Goal: Use online tool/utility: Utilize a website feature to perform a specific function

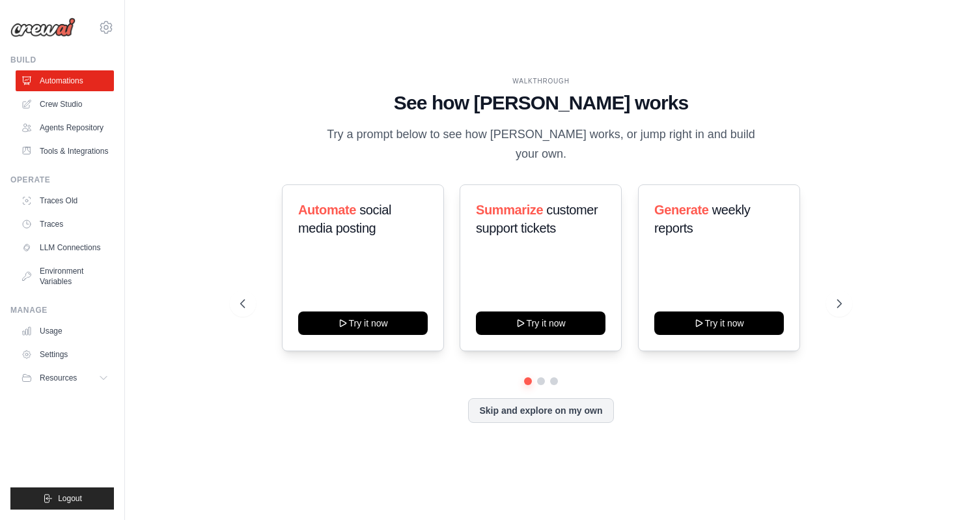
click at [839, 297] on icon at bounding box center [840, 303] width 13 height 13
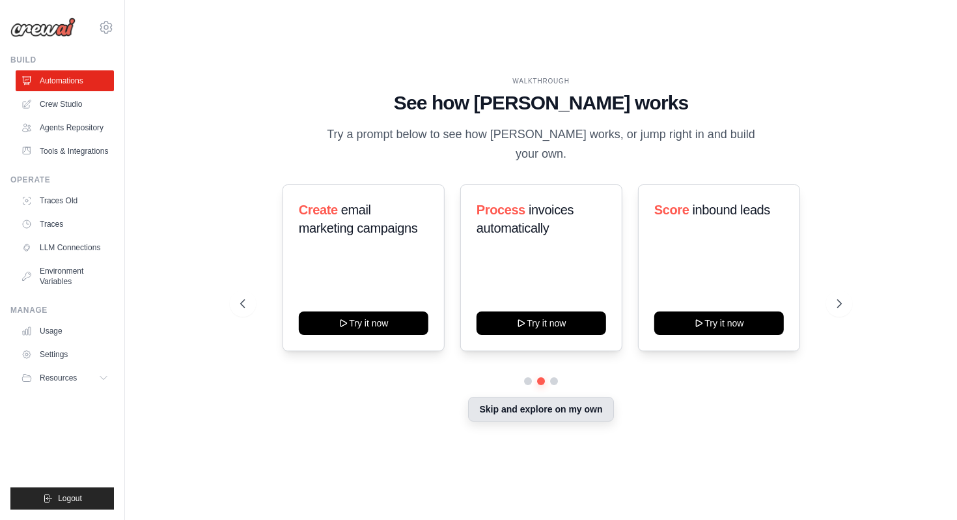
click at [612, 402] on button "Skip and explore on my own" at bounding box center [540, 409] width 145 height 25
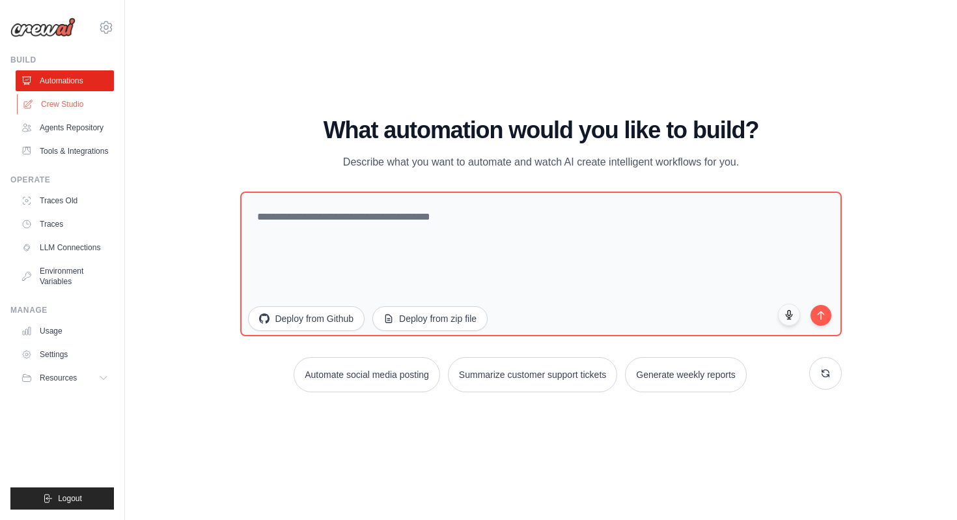
click at [96, 108] on link "Crew Studio" at bounding box center [66, 104] width 98 height 21
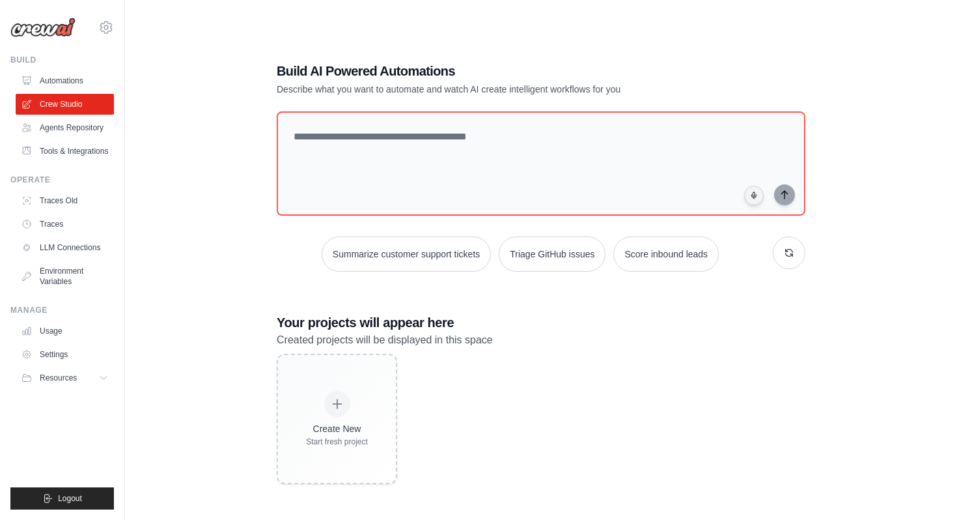
scroll to position [26, 0]
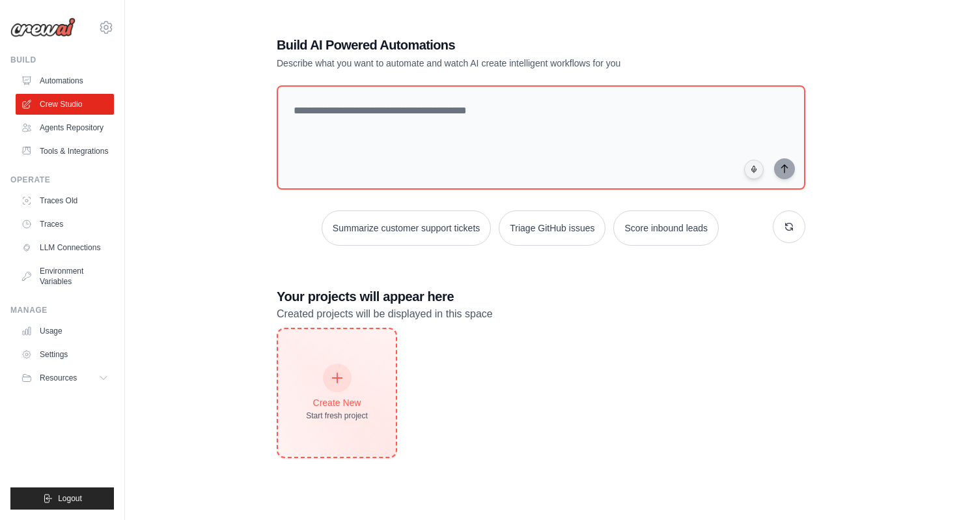
click at [358, 357] on div "Create New Start fresh project" at bounding box center [337, 393] width 118 height 128
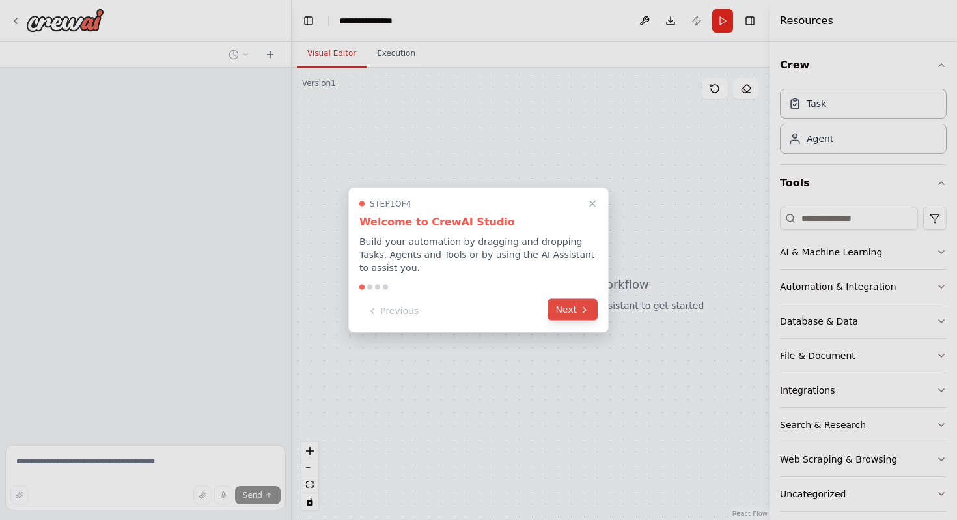
click at [568, 310] on button "Next" at bounding box center [573, 309] width 50 height 21
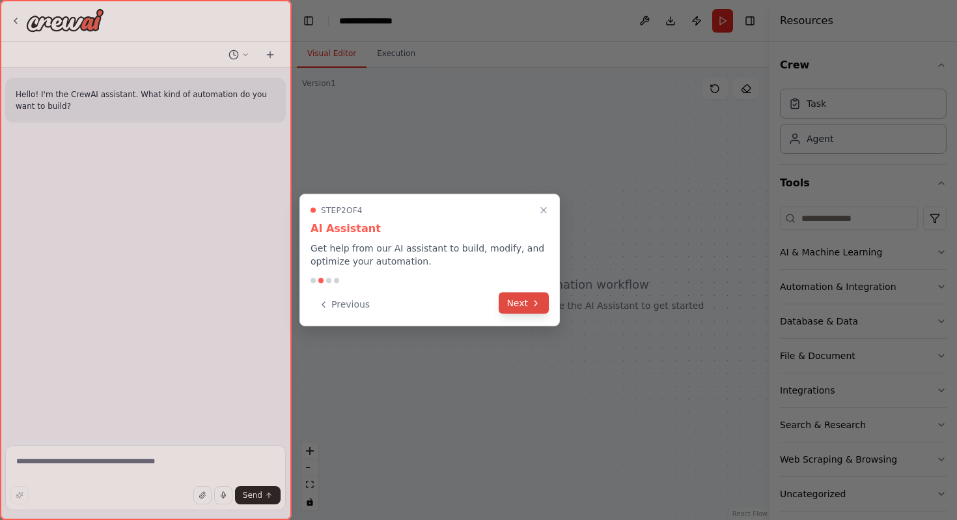
click at [540, 310] on button "Next" at bounding box center [524, 302] width 50 height 21
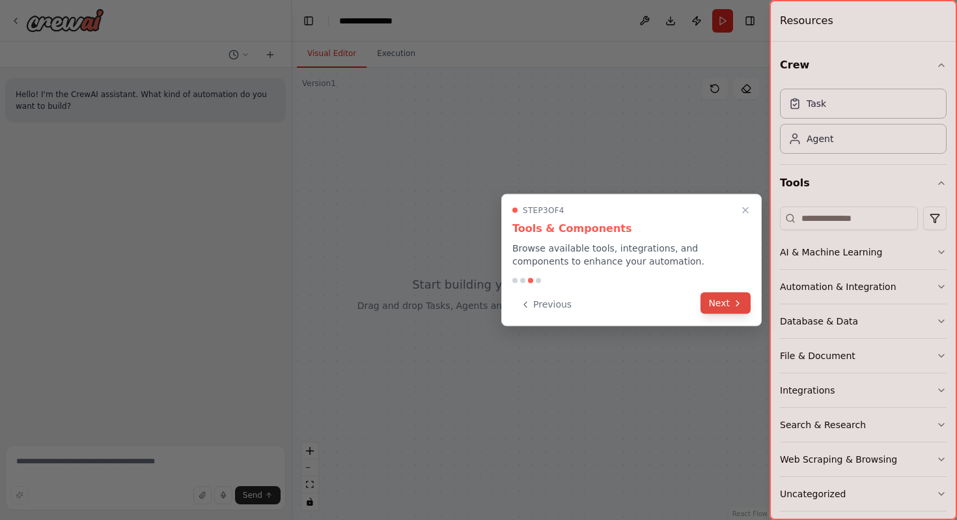
click at [744, 303] on button "Next" at bounding box center [726, 302] width 50 height 21
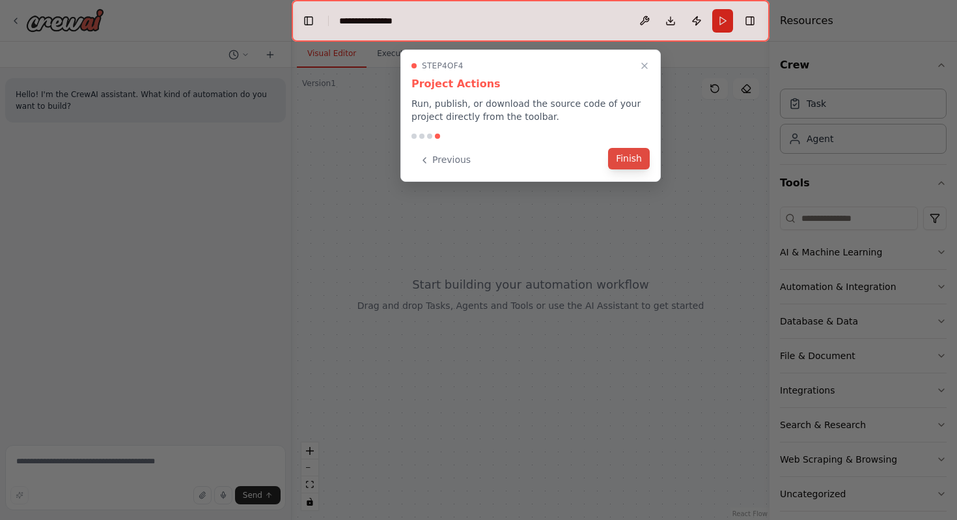
click at [634, 154] on button "Finish" at bounding box center [629, 158] width 42 height 21
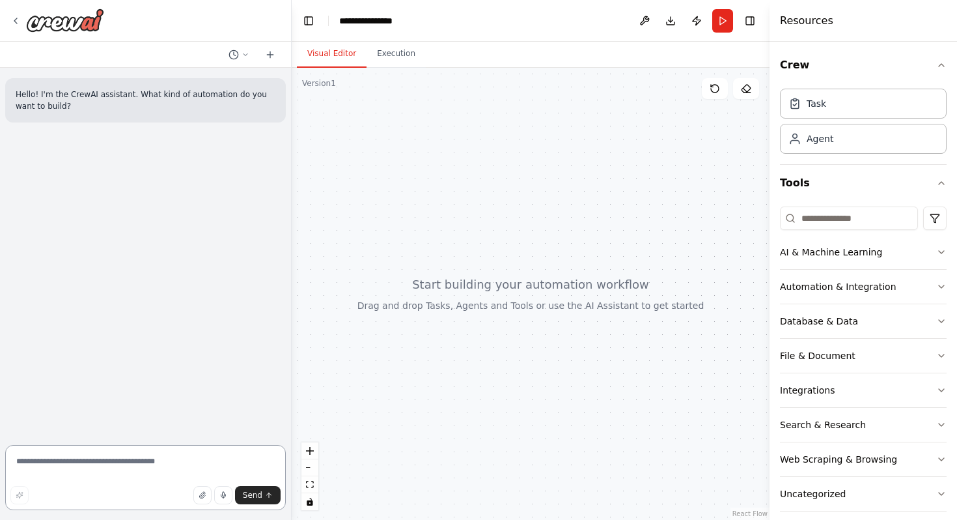
click at [141, 464] on textarea at bounding box center [145, 477] width 281 height 65
paste textarea "**********"
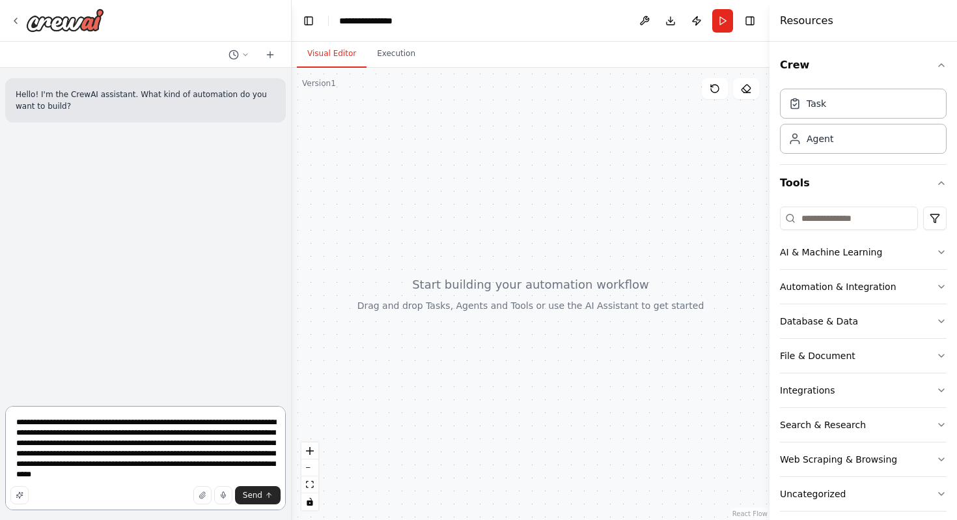
type textarea "**********"
click at [235, 490] on div "Send" at bounding box center [145, 495] width 270 height 18
click at [243, 490] on span "Send" at bounding box center [253, 495] width 20 height 10
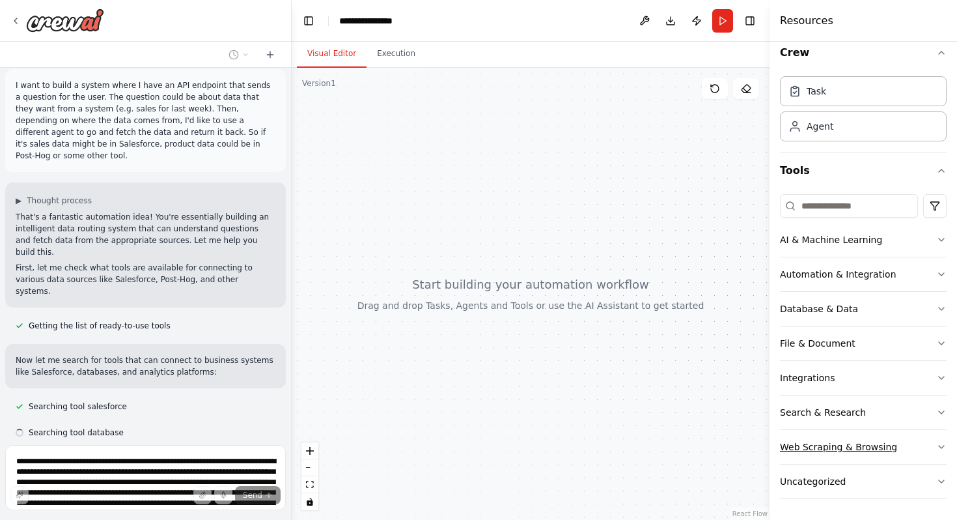
scroll to position [90, 0]
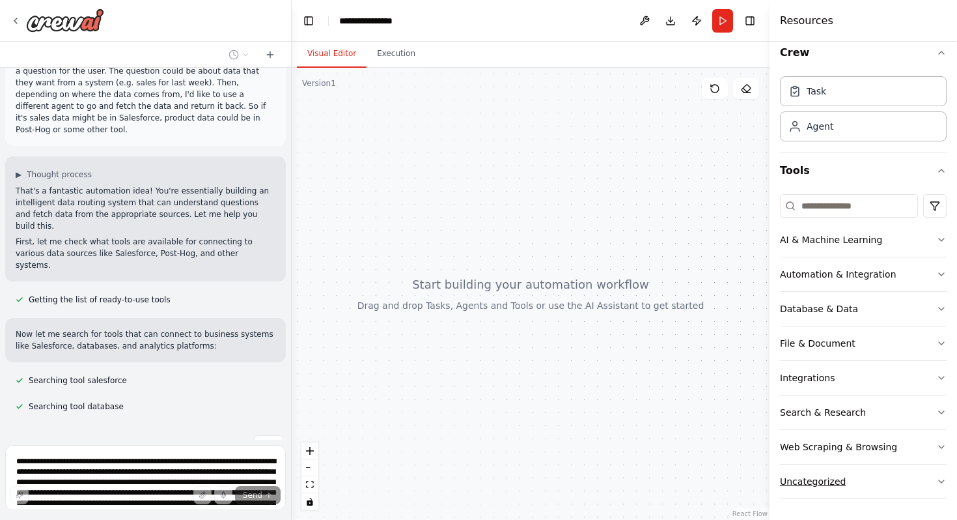
click at [885, 472] on button "Uncategorized" at bounding box center [863, 481] width 167 height 34
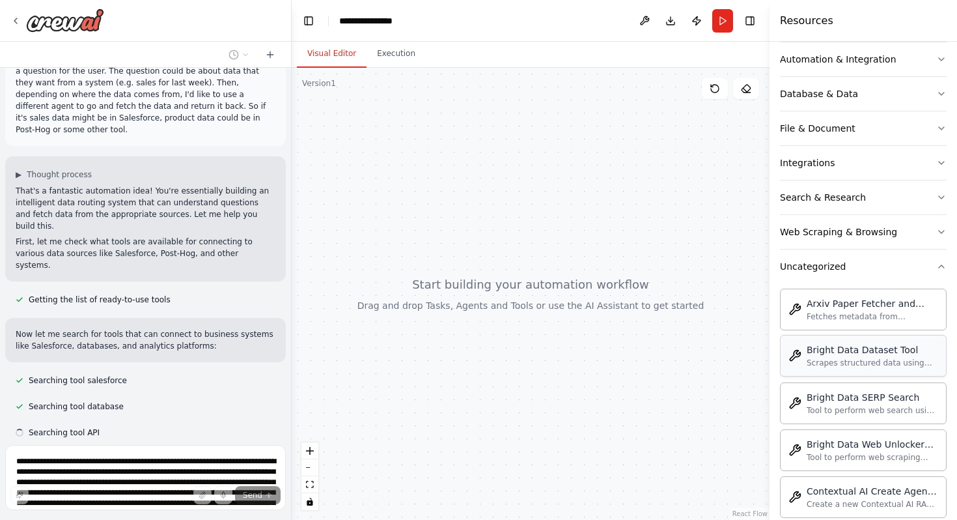
scroll to position [116, 0]
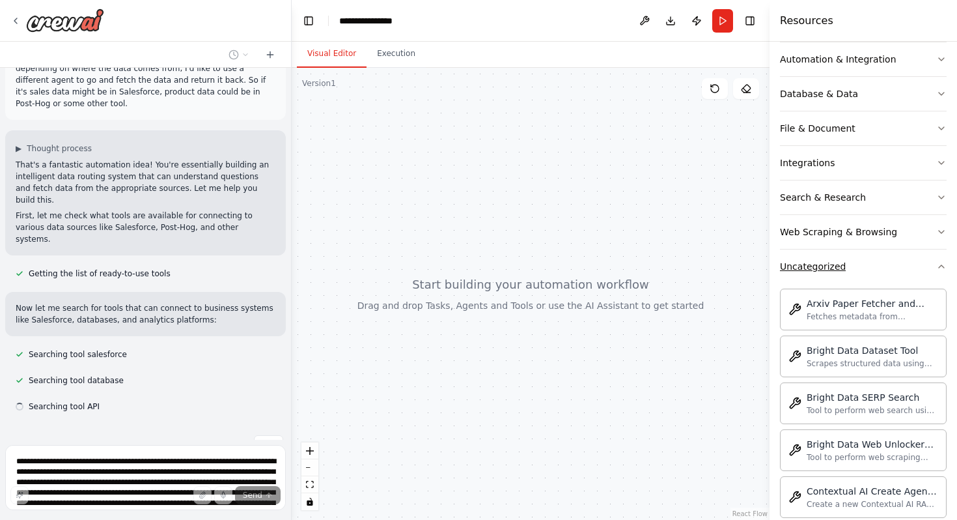
click at [905, 264] on button "Uncategorized" at bounding box center [863, 266] width 167 height 34
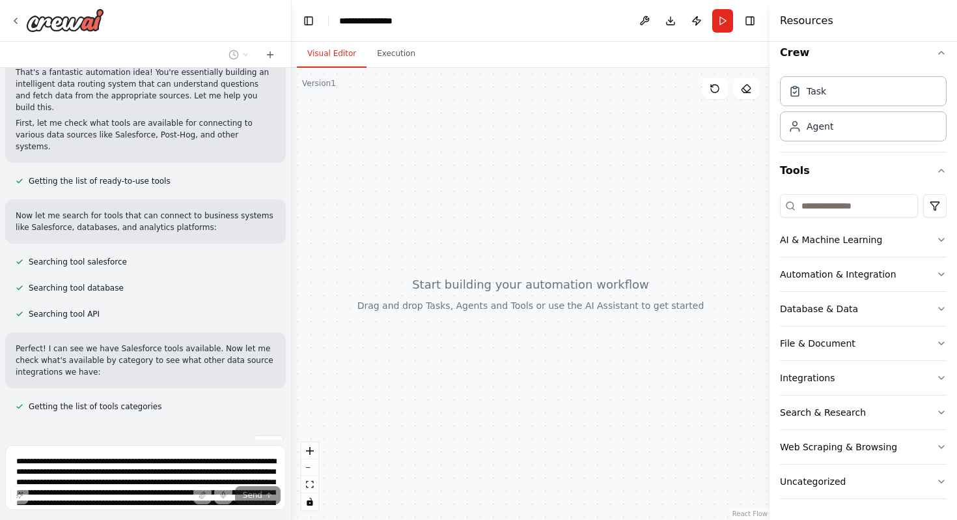
scroll to position [234, 0]
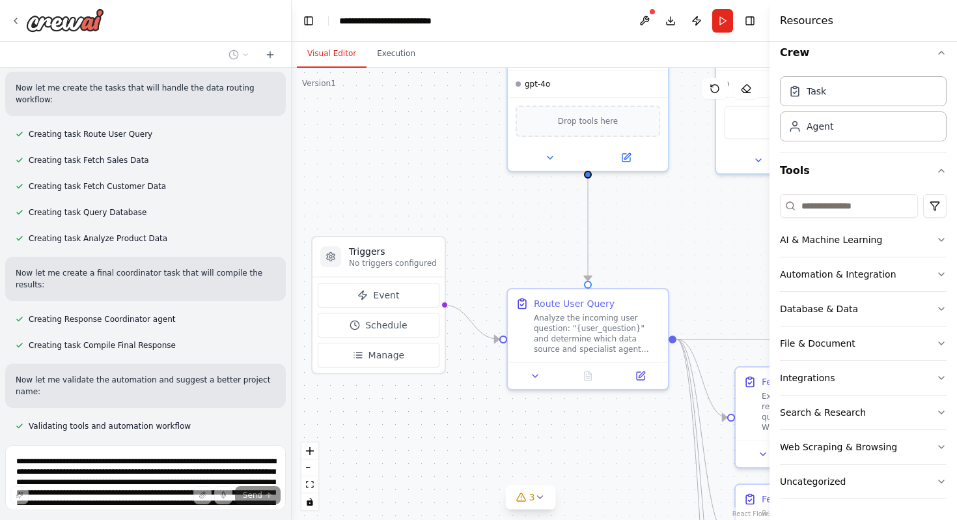
drag, startPoint x: 501, startPoint y: 217, endPoint x: 448, endPoint y: 106, distance: 123.2
click at [448, 106] on div ".deletable-edge-delete-btn { width: 20px; height: 20px; border: 0px solid #ffff…" at bounding box center [531, 294] width 478 height 452
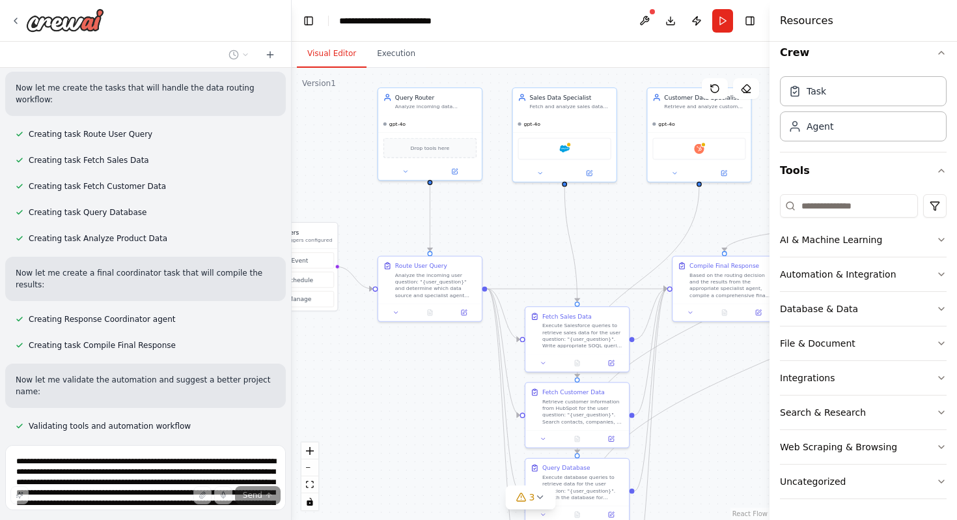
drag, startPoint x: 721, startPoint y: 244, endPoint x: 516, endPoint y: 231, distance: 206.2
click at [516, 231] on div ".deletable-edge-delete-btn { width: 20px; height: 20px; border: 0px solid #ffff…" at bounding box center [531, 294] width 478 height 452
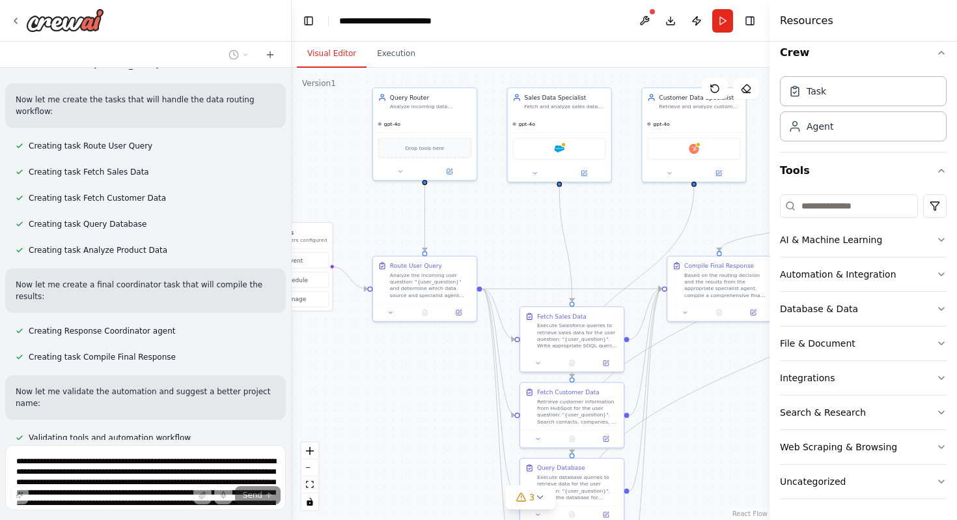
scroll to position [1141, 0]
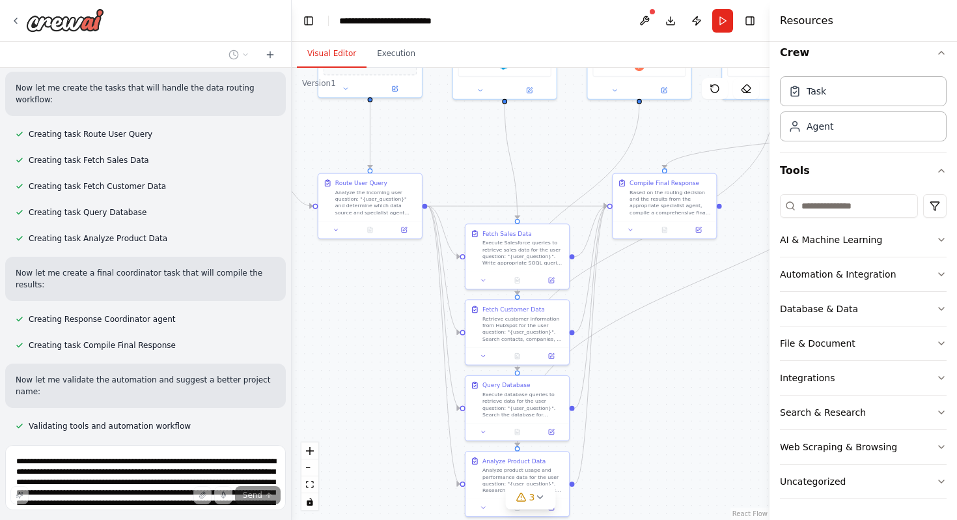
drag, startPoint x: 545, startPoint y: 247, endPoint x: 490, endPoint y: 165, distance: 99.1
click at [490, 165] on div ".deletable-edge-delete-btn { width: 20px; height: 20px; border: 0px solid #ffff…" at bounding box center [531, 294] width 478 height 452
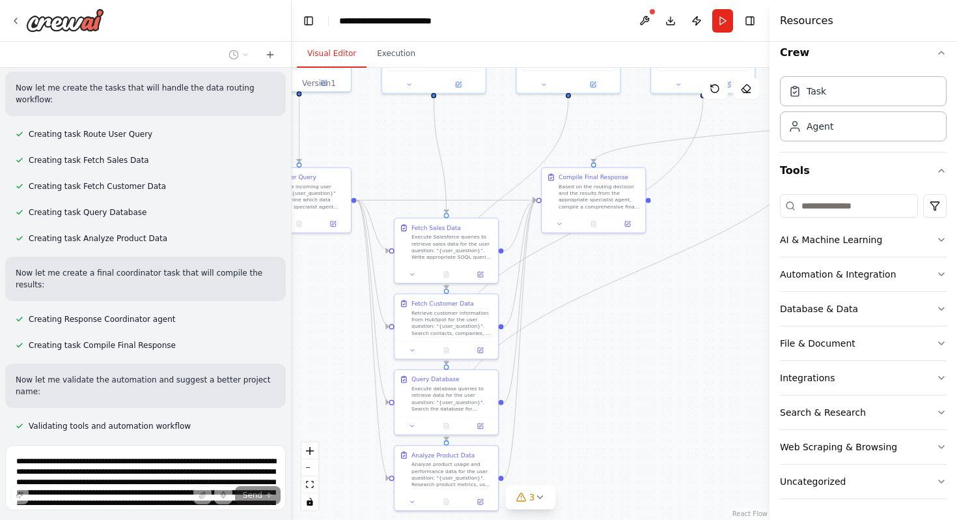
drag, startPoint x: 482, startPoint y: 186, endPoint x: 411, endPoint y: 180, distance: 71.2
click at [411, 180] on div ".deletable-edge-delete-btn { width: 20px; height: 20px; border: 0px solid #ffff…" at bounding box center [531, 294] width 478 height 452
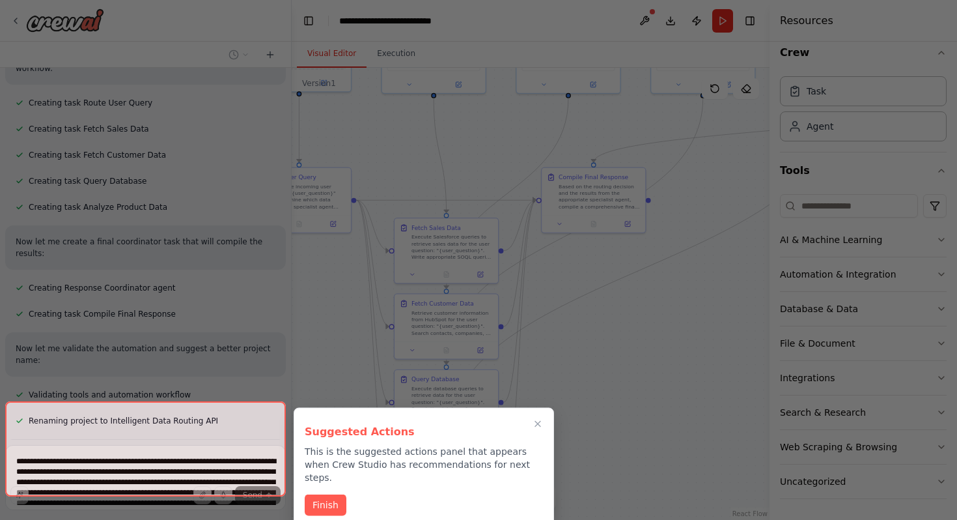
click at [593, 196] on div at bounding box center [478, 260] width 957 height 520
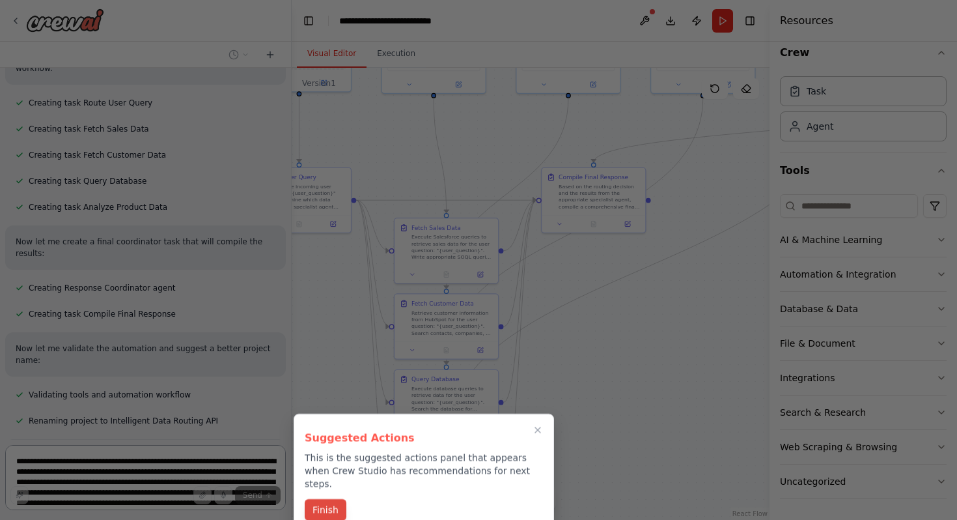
scroll to position [1393, 0]
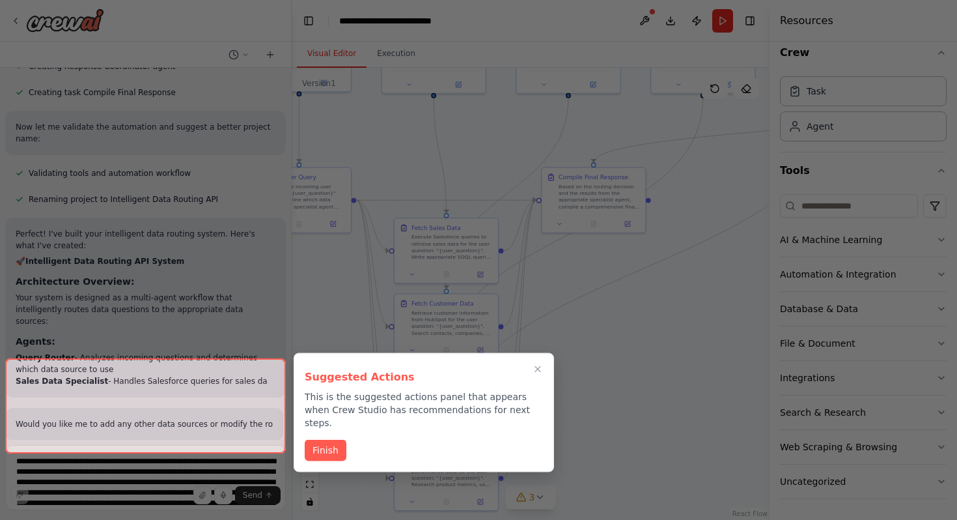
click at [339, 497] on div at bounding box center [478, 260] width 957 height 520
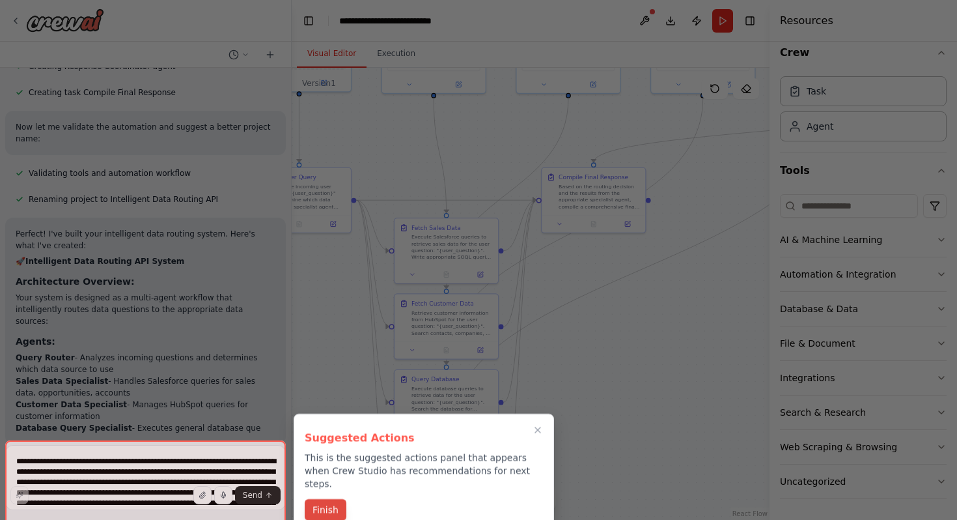
scroll to position [1511, 0]
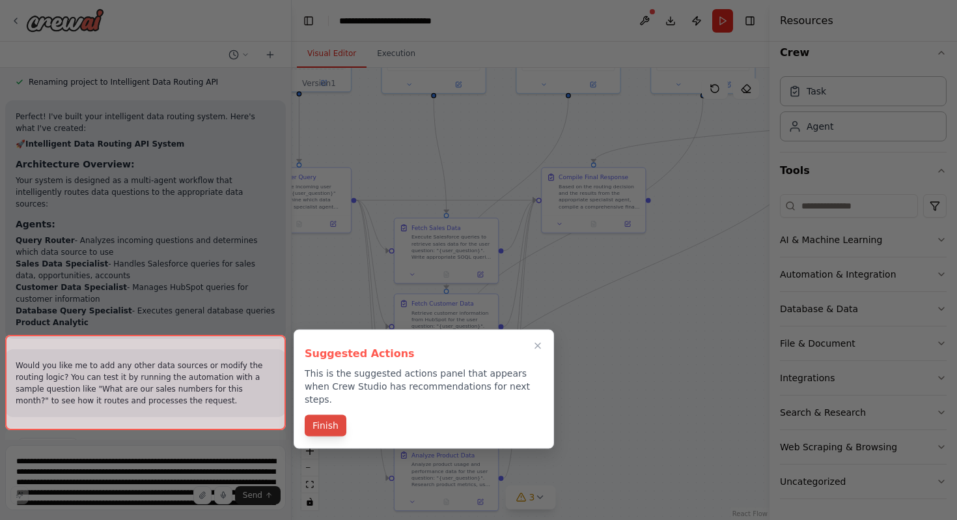
click at [339, 496] on div at bounding box center [478, 260] width 957 height 520
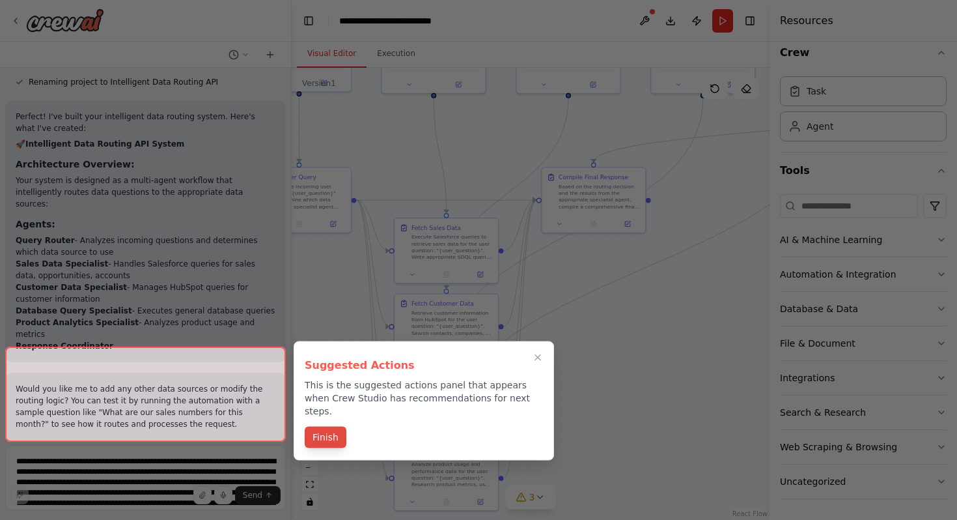
click at [325, 428] on button "Finish" at bounding box center [326, 436] width 42 height 21
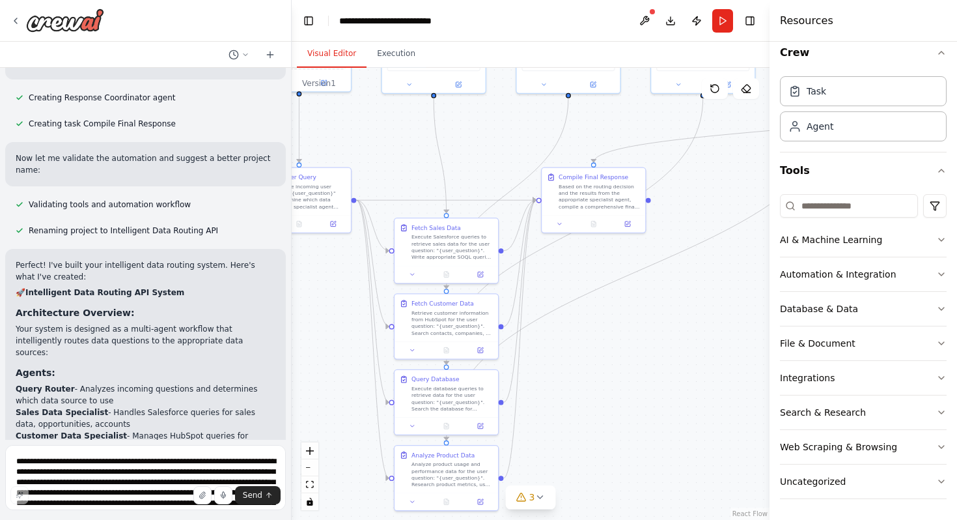
scroll to position [1348, 0]
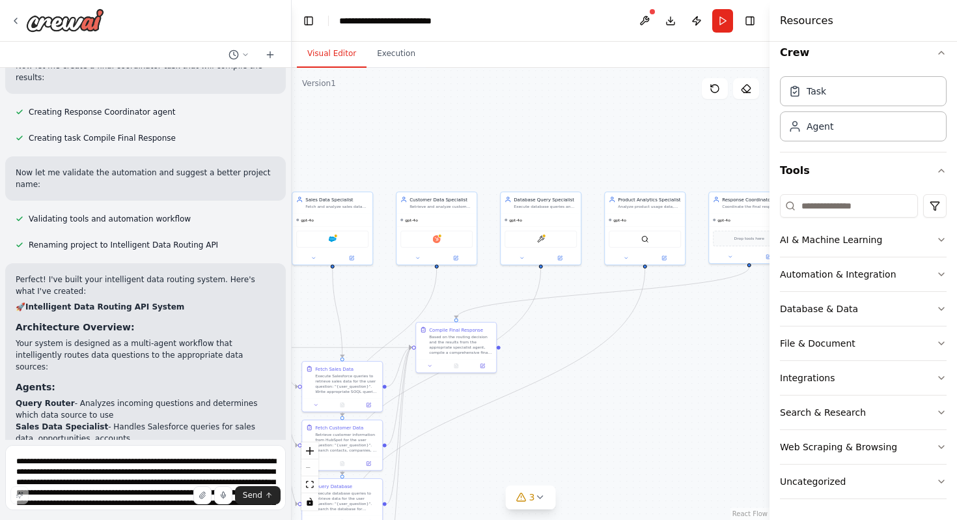
drag, startPoint x: 617, startPoint y: 313, endPoint x: 474, endPoint y: 434, distance: 187.5
click at [474, 434] on div ".deletable-edge-delete-btn { width: 20px; height: 20px; border: 0px solid #ffff…" at bounding box center [531, 294] width 478 height 452
drag, startPoint x: 459, startPoint y: 347, endPoint x: 583, endPoint y: 453, distance: 163.0
click at [583, 453] on div "Based on the routing decision and the results from the appropriate specialist a…" at bounding box center [597, 447] width 63 height 21
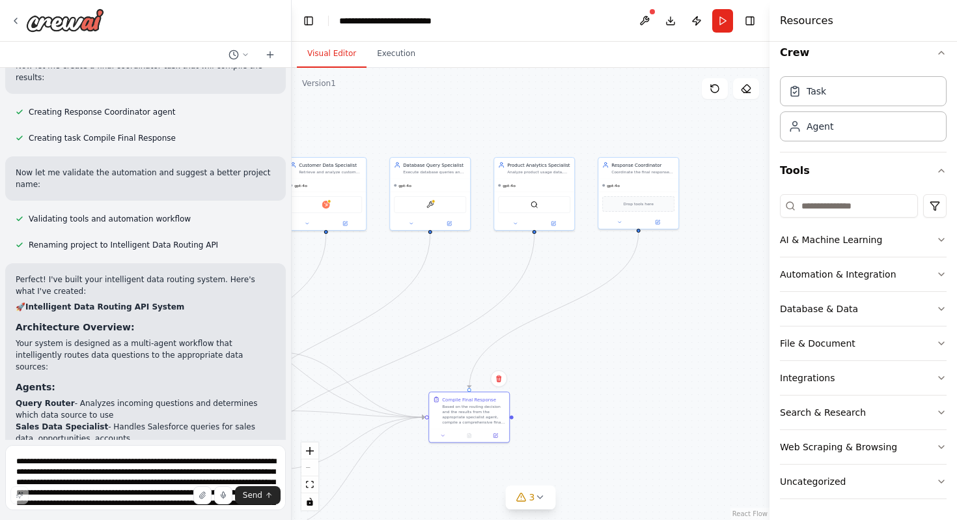
drag, startPoint x: 688, startPoint y: 433, endPoint x: 527, endPoint y: 396, distance: 164.4
click at [527, 396] on div ".deletable-edge-delete-btn { width: 20px; height: 20px; border: 0px solid #ffff…" at bounding box center [531, 294] width 478 height 452
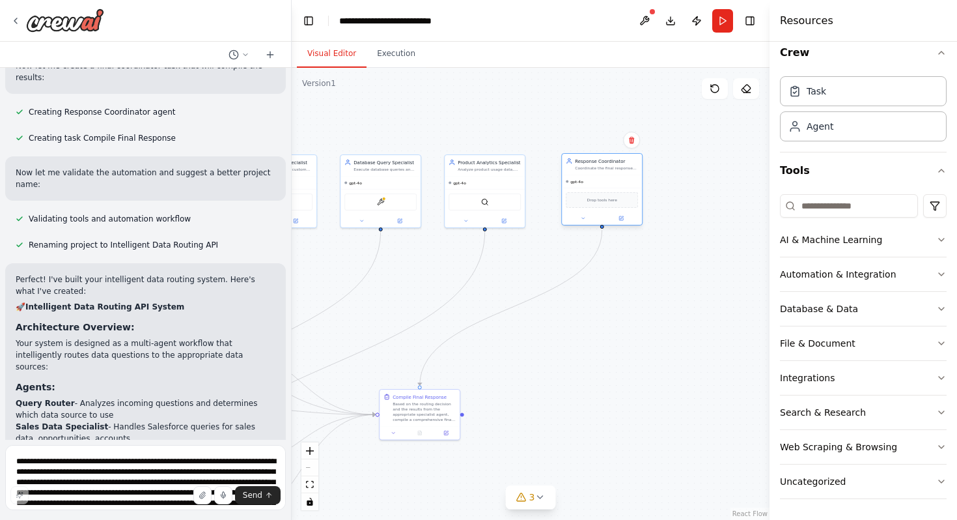
drag, startPoint x: 585, startPoint y: 181, endPoint x: 604, endPoint y: 181, distance: 18.9
click at [604, 181] on div "gpt-4o" at bounding box center [602, 181] width 80 height 13
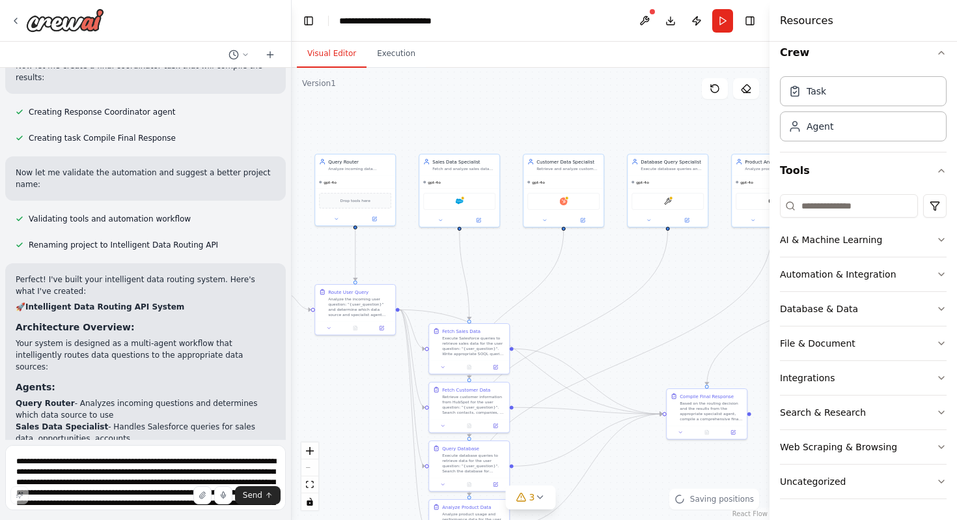
drag, startPoint x: 376, startPoint y: 130, endPoint x: 663, endPoint y: 130, distance: 286.5
click at [663, 130] on div ".deletable-edge-delete-btn { width: 20px; height: 20px; border: 0px solid #ffff…" at bounding box center [531, 294] width 478 height 452
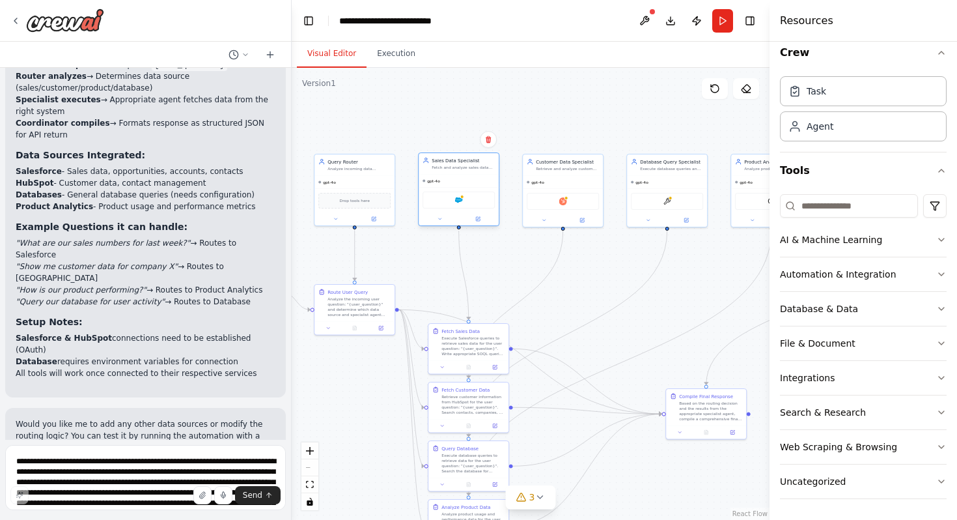
click at [477, 171] on div "Sales Data Specialist Fetch and analyze sales data from Salesforce based on spe…" at bounding box center [459, 163] width 80 height 21
drag, startPoint x: 551, startPoint y: 170, endPoint x: 557, endPoint y: 169, distance: 6.5
click at [557, 169] on div "Customer Data Specialist Retrieve and analyze customer data from HubSpot includ…" at bounding box center [569, 163] width 80 height 21
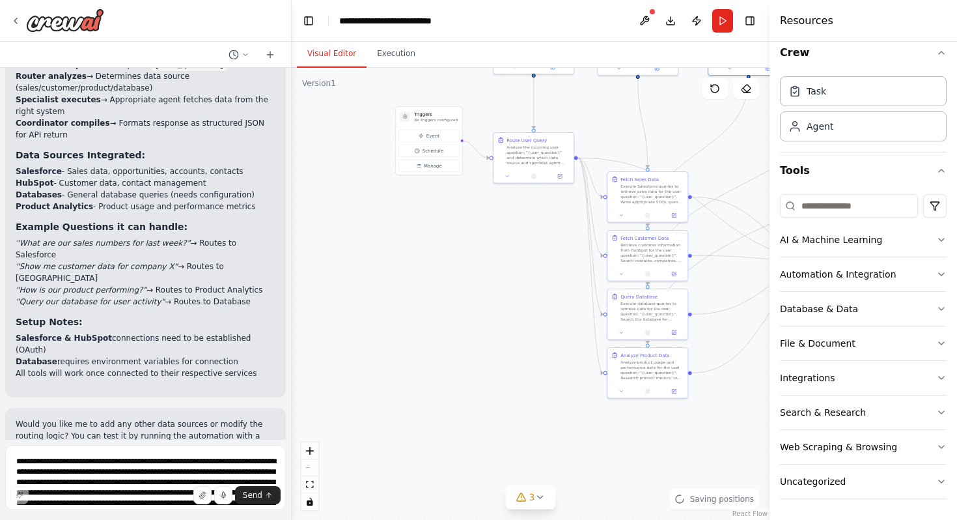
drag, startPoint x: 372, startPoint y: 365, endPoint x: 548, endPoint y: 217, distance: 230.1
click at [548, 217] on div ".deletable-edge-delete-btn { width: 20px; height: 20px; border: 0px solid #ffff…" at bounding box center [531, 294] width 478 height 452
drag, startPoint x: 436, startPoint y: 110, endPoint x: 317, endPoint y: 186, distance: 141.1
click at [317, 186] on h3 "Triggers" at bounding box center [326, 186] width 44 height 7
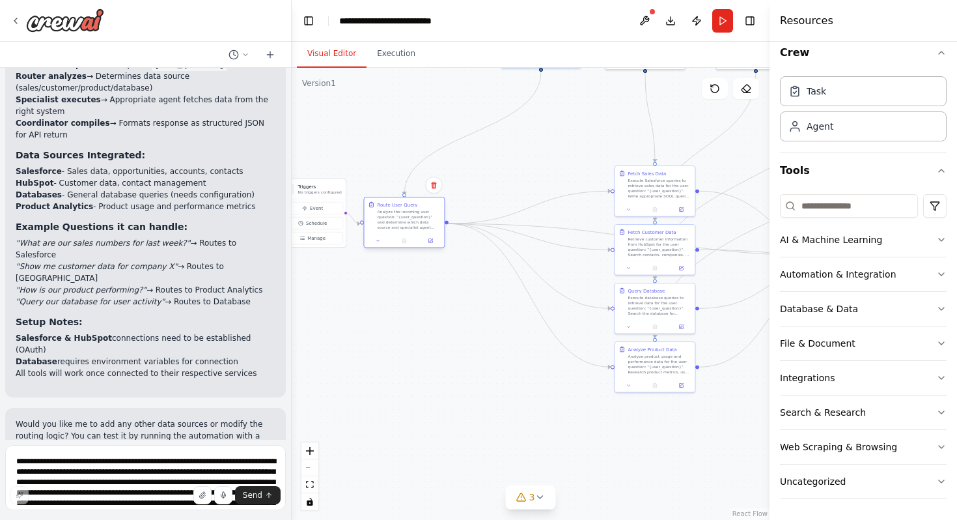
drag, startPoint x: 550, startPoint y: 143, endPoint x: 413, endPoint y: 217, distance: 155.3
click at [413, 217] on div "Analyze the incoming user question: "{user_question}" and determine which data …" at bounding box center [408, 219] width 63 height 21
click at [531, 297] on icon "Edge from 250e6f07-a689-43be-9253-ba21515021c1 to a8c3de67-12fe-47f7-9a33-c3357…" at bounding box center [530, 294] width 162 height 143
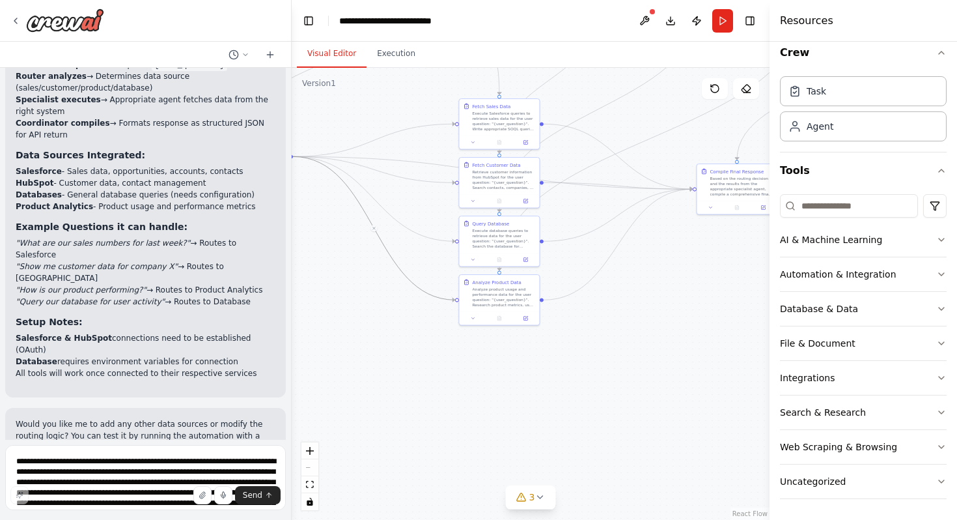
drag, startPoint x: 541, startPoint y: 385, endPoint x: 374, endPoint y: 331, distance: 176.1
click at [374, 331] on div ".deletable-edge-delete-btn { width: 20px; height: 20px; border: 0px solid #ffff…" at bounding box center [531, 294] width 478 height 452
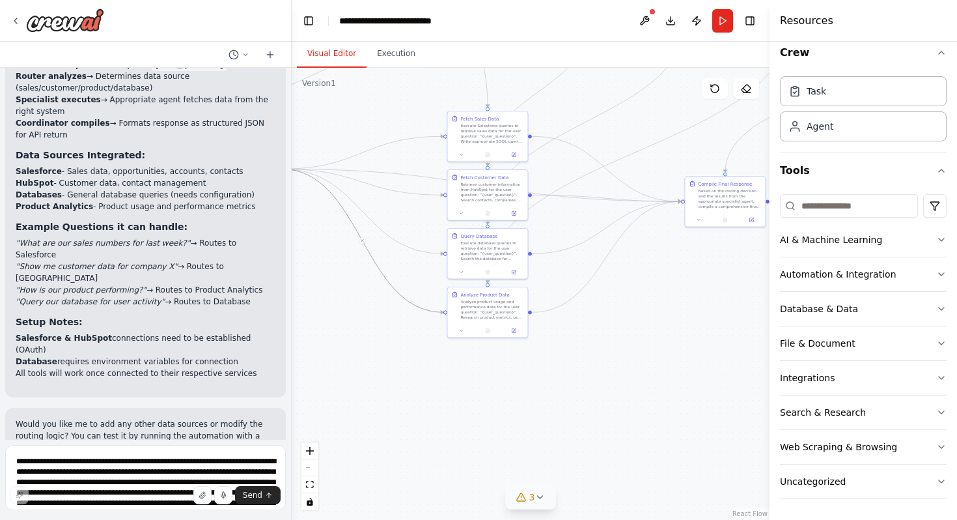
click at [540, 508] on button "3" at bounding box center [531, 497] width 50 height 24
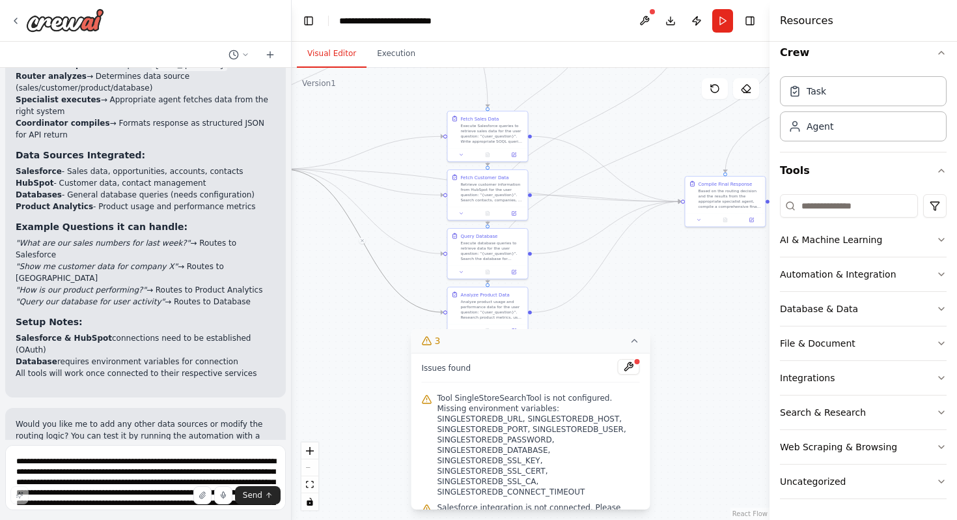
click at [641, 343] on button "3" at bounding box center [531, 341] width 239 height 24
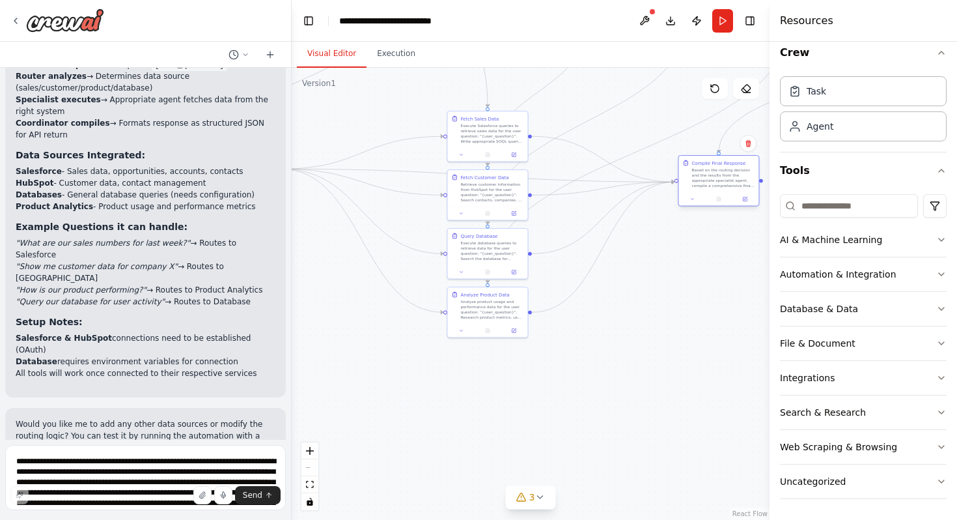
drag, startPoint x: 725, startPoint y: 200, endPoint x: 715, endPoint y: 183, distance: 19.5
click at [715, 182] on div "Based on the routing decision and the results from the appropriate specialist a…" at bounding box center [723, 177] width 63 height 21
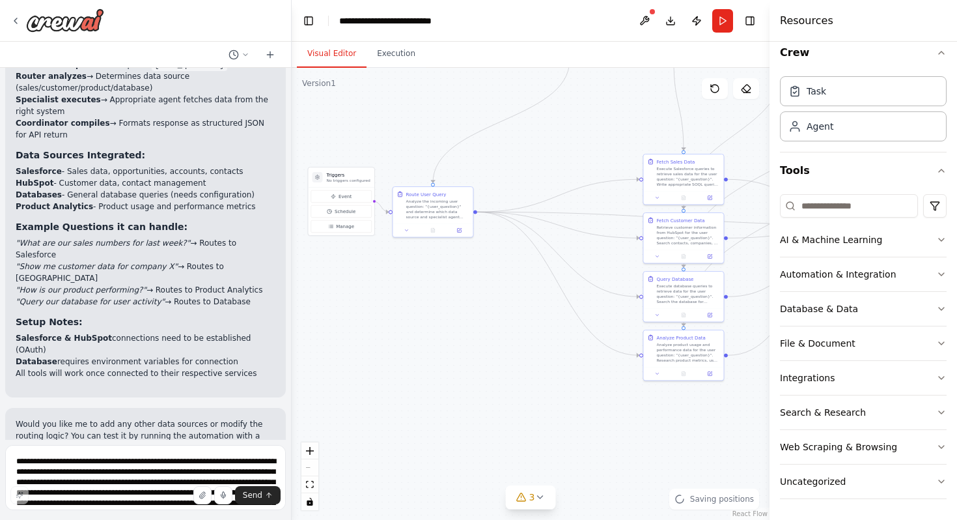
drag, startPoint x: 350, startPoint y: 379, endPoint x: 546, endPoint y: 423, distance: 200.8
click at [546, 423] on div ".deletable-edge-delete-btn { width: 20px; height: 20px; border: 0px solid #ffff…" at bounding box center [531, 294] width 478 height 452
click at [358, 183] on h3 "Triggers" at bounding box center [348, 181] width 44 height 7
click at [342, 204] on span "Event" at bounding box center [345, 203] width 13 height 7
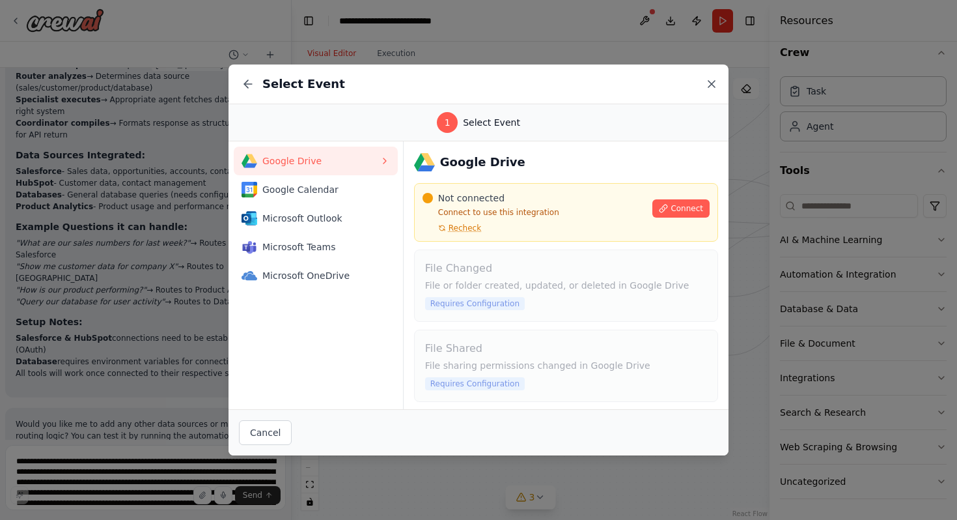
click at [715, 87] on icon at bounding box center [711, 83] width 13 height 13
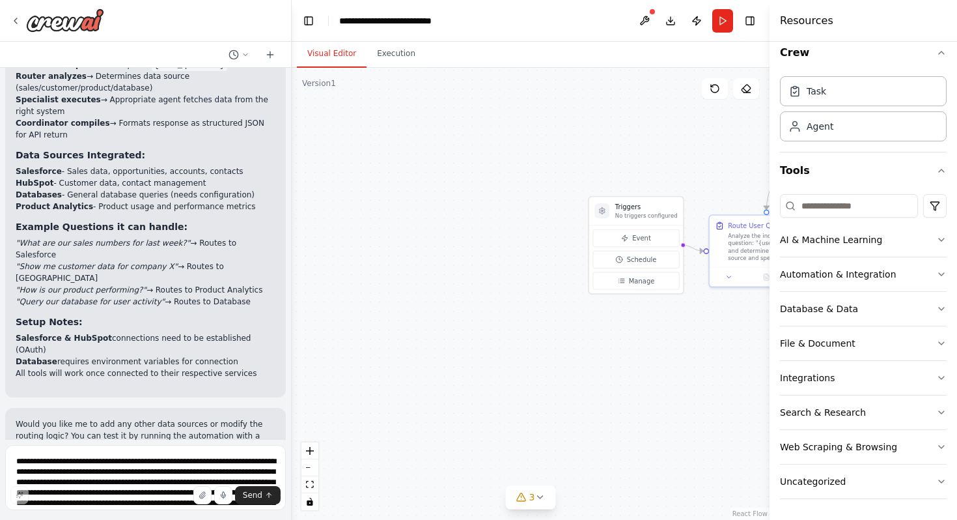
drag, startPoint x: 365, startPoint y: 268, endPoint x: 669, endPoint y: 331, distance: 311.2
click at [670, 331] on div ".deletable-edge-delete-btn { width: 20px; height: 20px; border: 0px solid #ffff…" at bounding box center [531, 294] width 478 height 452
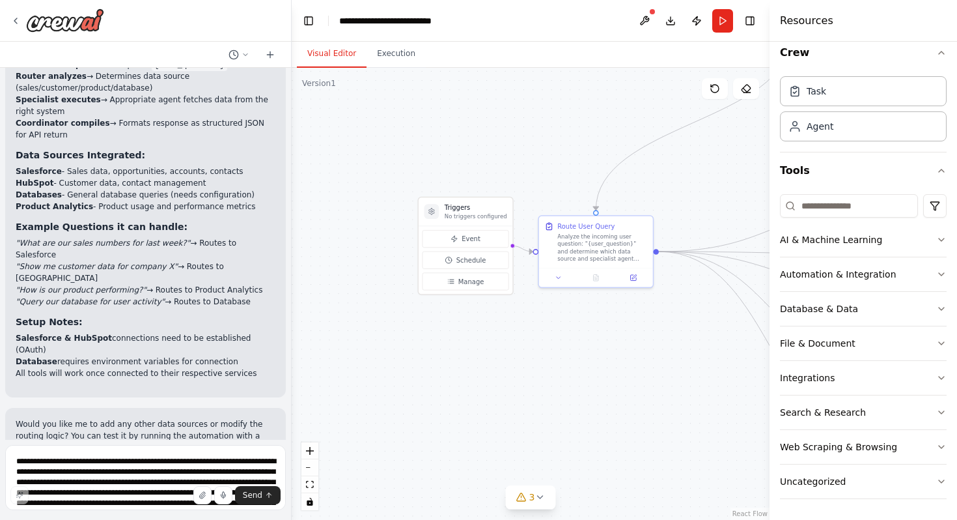
drag, startPoint x: 661, startPoint y: 331, endPoint x: 484, endPoint y: 329, distance: 176.5
click at [484, 329] on div ".deletable-edge-delete-btn { width: 20px; height: 20px; border: 0px solid #ffff…" at bounding box center [531, 294] width 478 height 452
click at [469, 281] on span "Manage" at bounding box center [465, 279] width 26 height 9
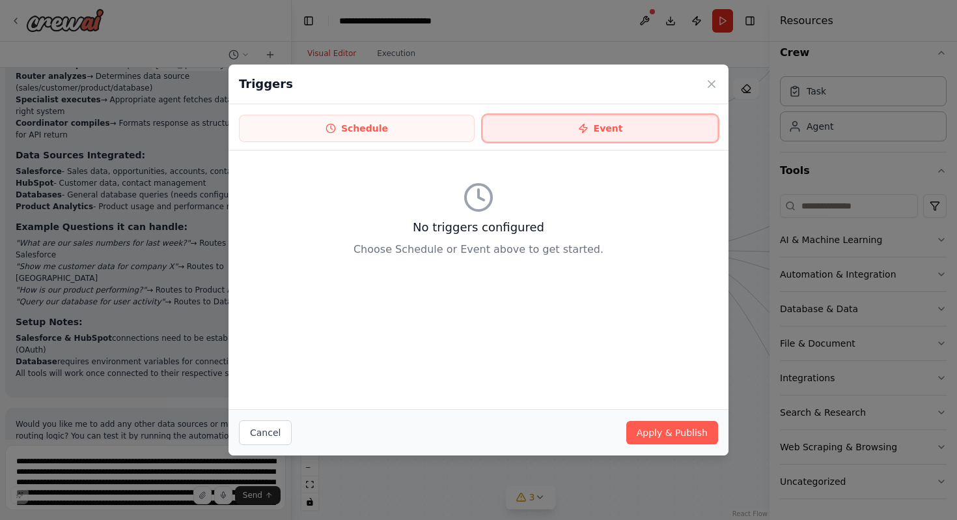
click at [510, 128] on button "Event" at bounding box center [600, 128] width 236 height 27
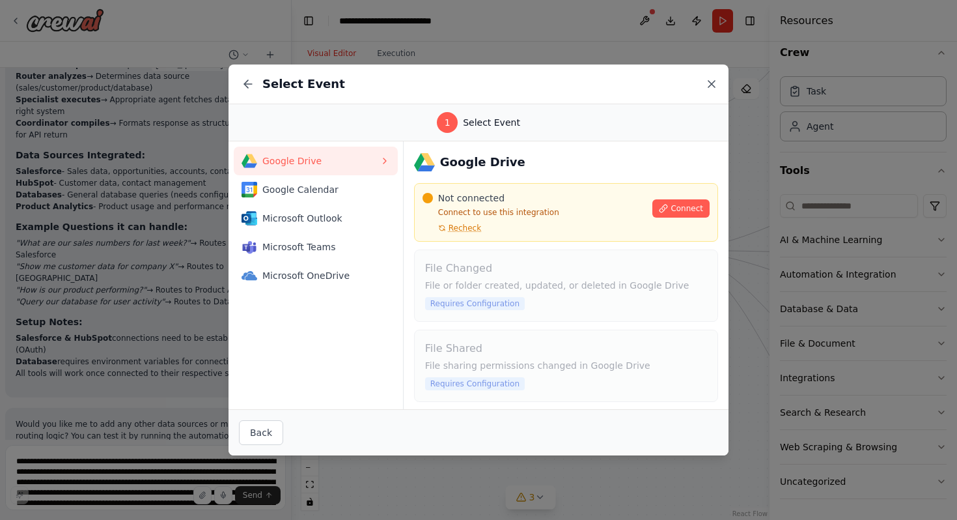
click at [712, 82] on icon at bounding box center [711, 83] width 13 height 13
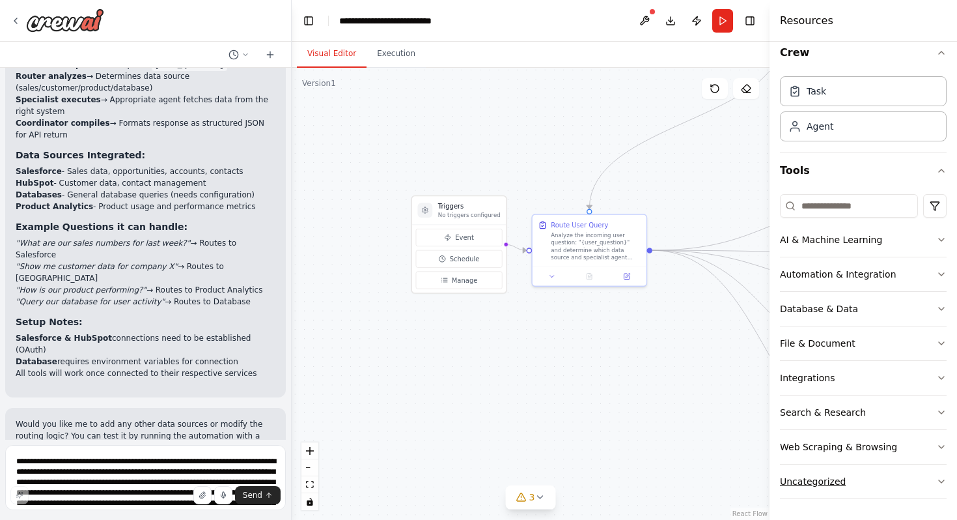
click at [836, 474] on button "Uncategorized" at bounding box center [863, 481] width 167 height 34
click at [826, 207] on input at bounding box center [849, 205] width 138 height 23
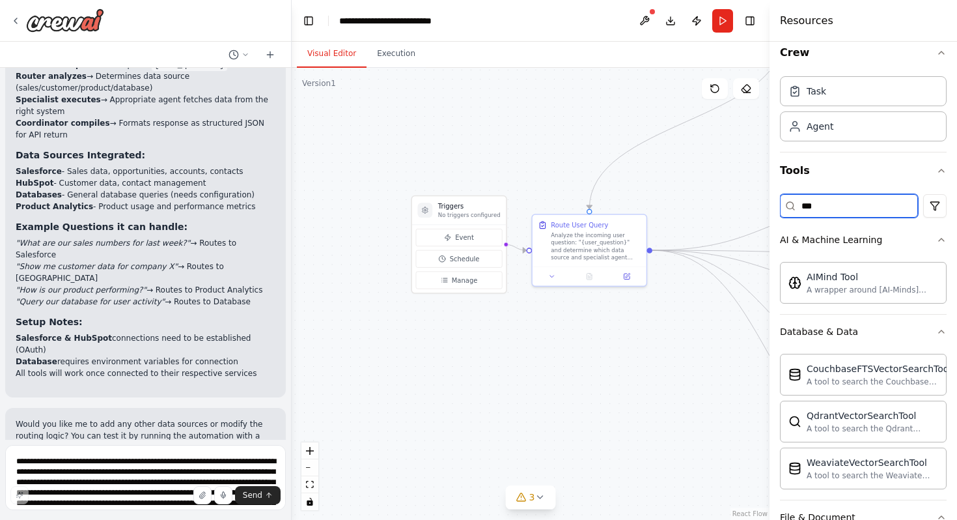
scroll to position [0, 0]
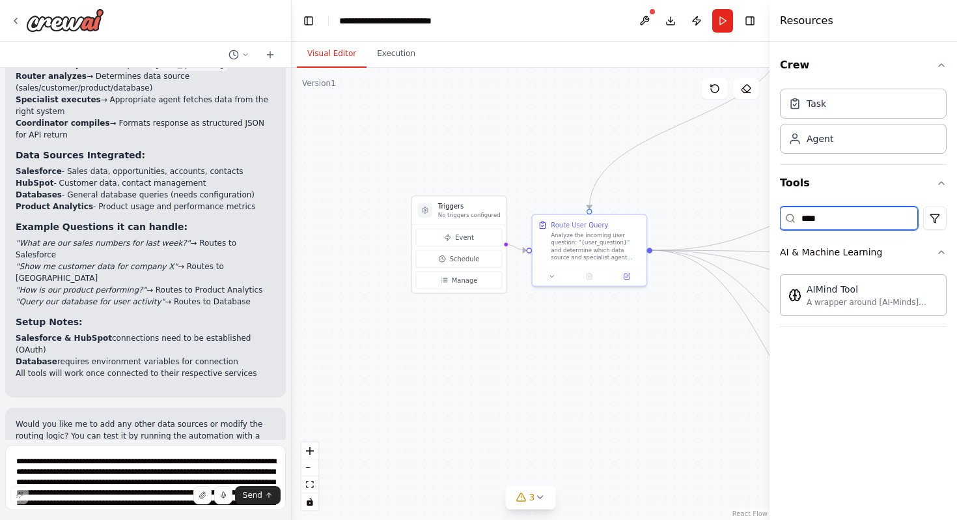
drag, startPoint x: 854, startPoint y: 217, endPoint x: 672, endPoint y: 214, distance: 182.3
click at [672, 214] on div "Hello! I'm the CrewAI assistant. What kind of automation do you want to build? …" at bounding box center [478, 260] width 957 height 520
type input "******"
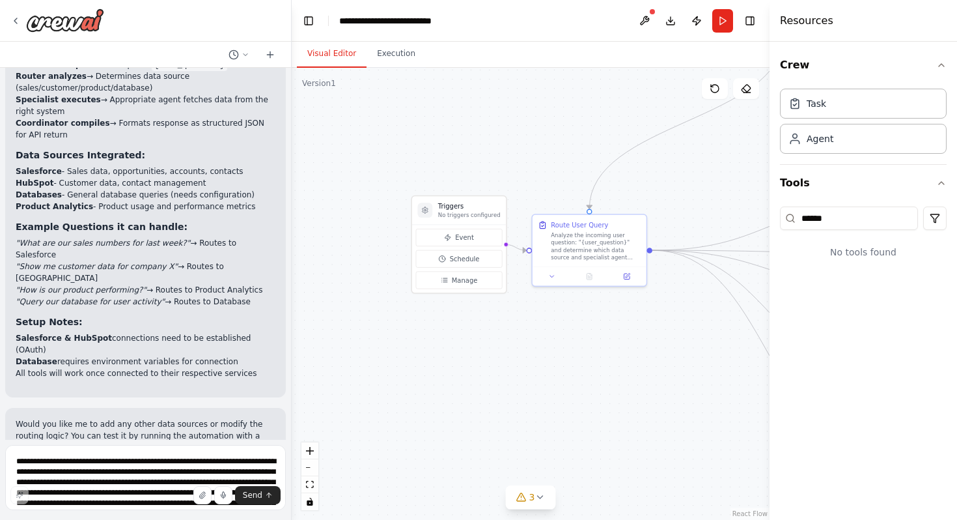
click at [545, 288] on div ".deletable-edge-delete-btn { width: 20px; height: 20px; border: 0px solid #ffff…" at bounding box center [531, 294] width 478 height 452
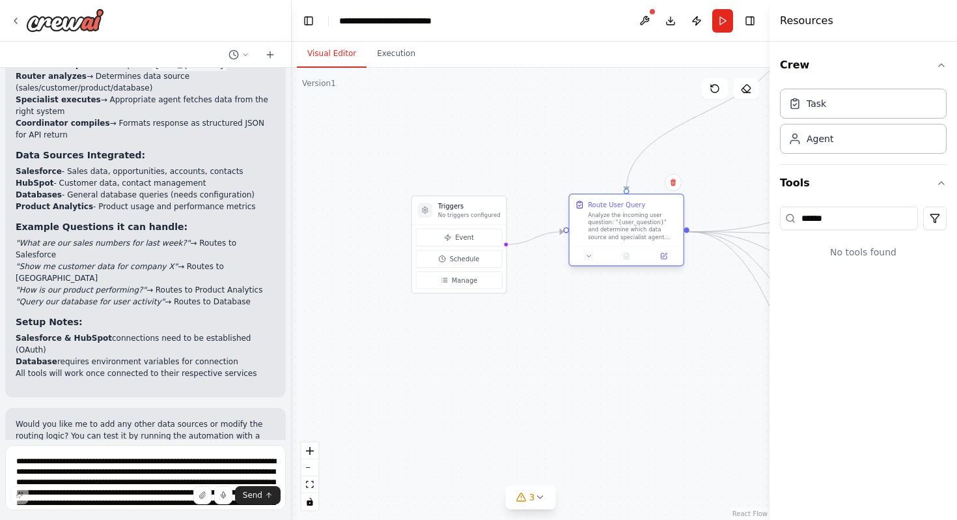
drag, startPoint x: 591, startPoint y: 264, endPoint x: 629, endPoint y: 245, distance: 42.5
click at [629, 245] on div "Route User Query Analyze the incoming user question: "{user_question}" and dete…" at bounding box center [626, 229] width 116 height 73
click at [592, 249] on div at bounding box center [627, 255] width 114 height 19
click at [591, 253] on icon at bounding box center [588, 255] width 7 height 7
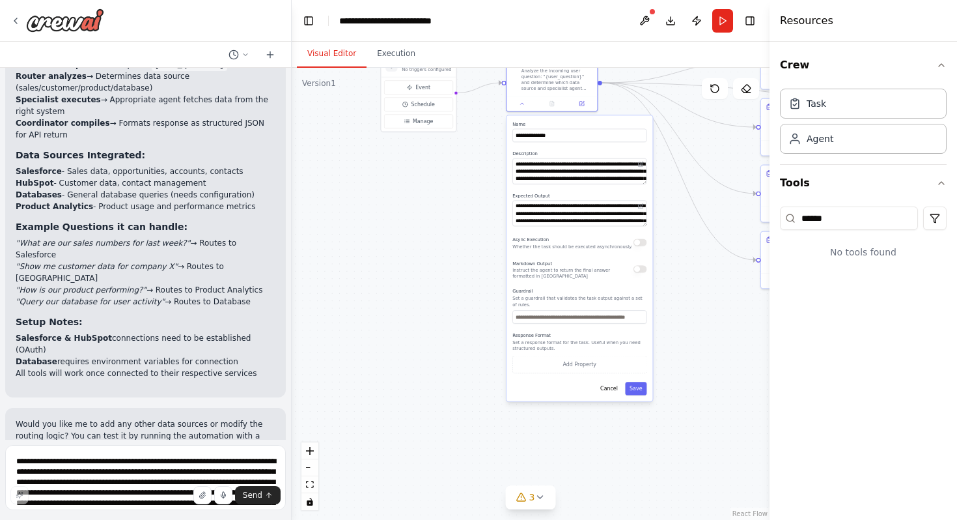
drag, startPoint x: 554, startPoint y: 350, endPoint x: 494, endPoint y: 186, distance: 174.3
click at [494, 186] on div ".deletable-edge-delete-btn { width: 20px; height: 20px; border: 0px solid #ffff…" at bounding box center [531, 294] width 478 height 452
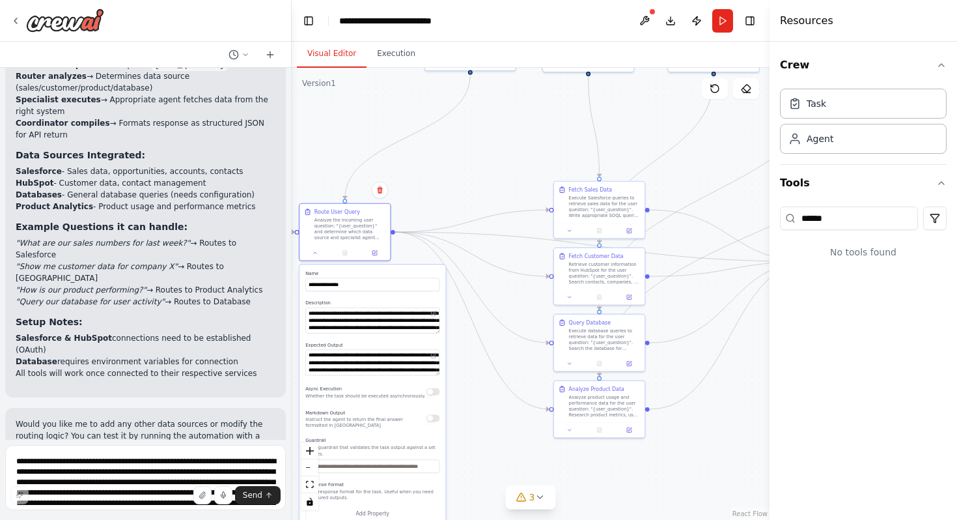
drag, startPoint x: 701, startPoint y: 271, endPoint x: 417, endPoint y: 329, distance: 289.1
click at [417, 329] on div ".deletable-edge-delete-btn { width: 20px; height: 20px; border: 0px solid #ffff…" at bounding box center [531, 294] width 478 height 452
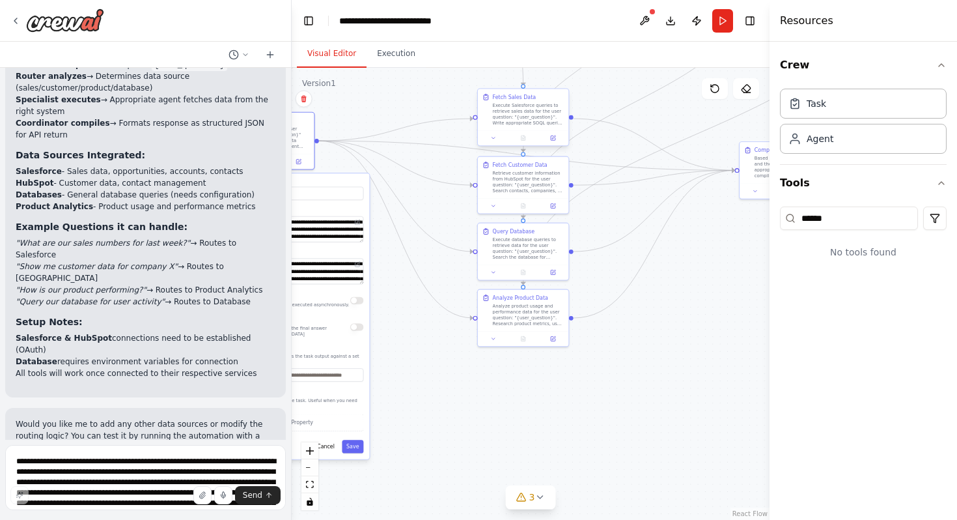
click at [515, 126] on div "Fetch Sales Data Execute Salesforce queries to retrieve sales data for the user…" at bounding box center [523, 109] width 91 height 41
click at [494, 135] on icon at bounding box center [493, 138] width 6 height 6
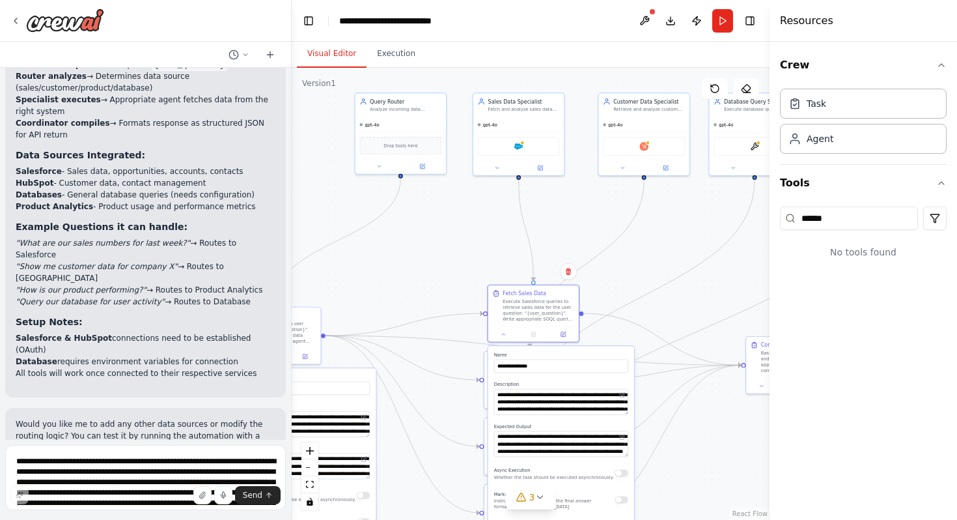
drag, startPoint x: 426, startPoint y: 87, endPoint x: 432, endPoint y: 281, distance: 194.1
click at [432, 281] on div ".deletable-edge-delete-btn { width: 20px; height: 20px; border: 0px solid #ffff…" at bounding box center [531, 294] width 478 height 452
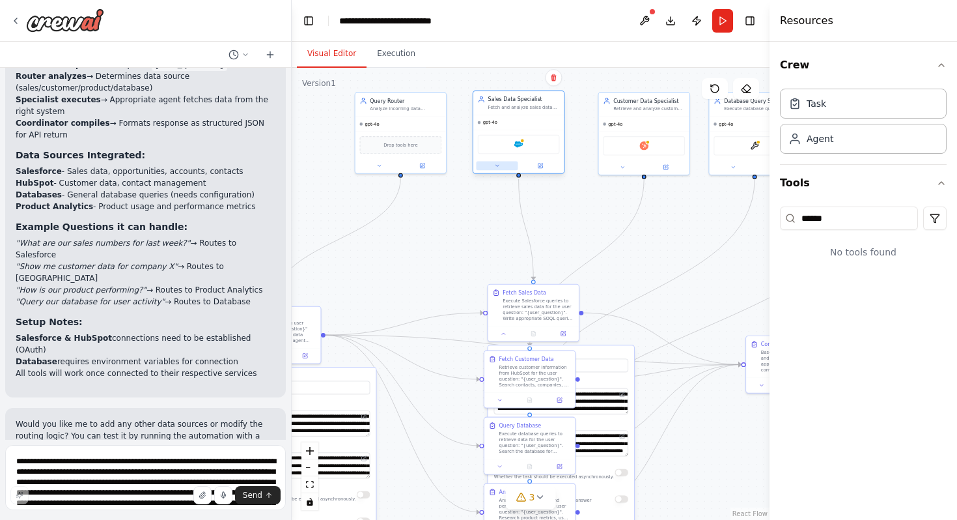
click at [504, 164] on button at bounding box center [497, 165] width 42 height 9
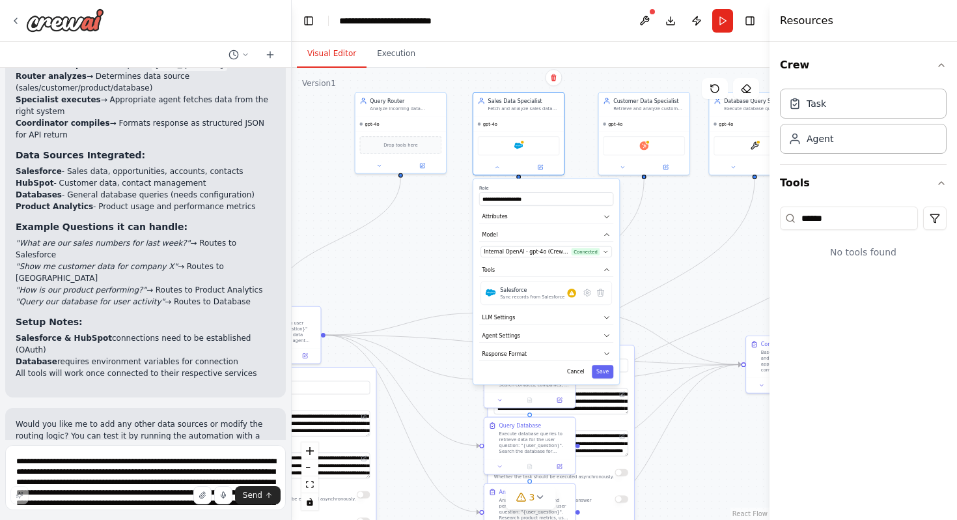
click at [449, 222] on div ".deletable-edge-delete-btn { width: 20px; height: 20px; border: 0px solid #ffff…" at bounding box center [531, 294] width 478 height 452
click at [454, 236] on div ".deletable-edge-delete-btn { width: 20px; height: 20px; border: 0px solid #ffff…" at bounding box center [531, 294] width 478 height 452
